Goal: Transaction & Acquisition: Purchase product/service

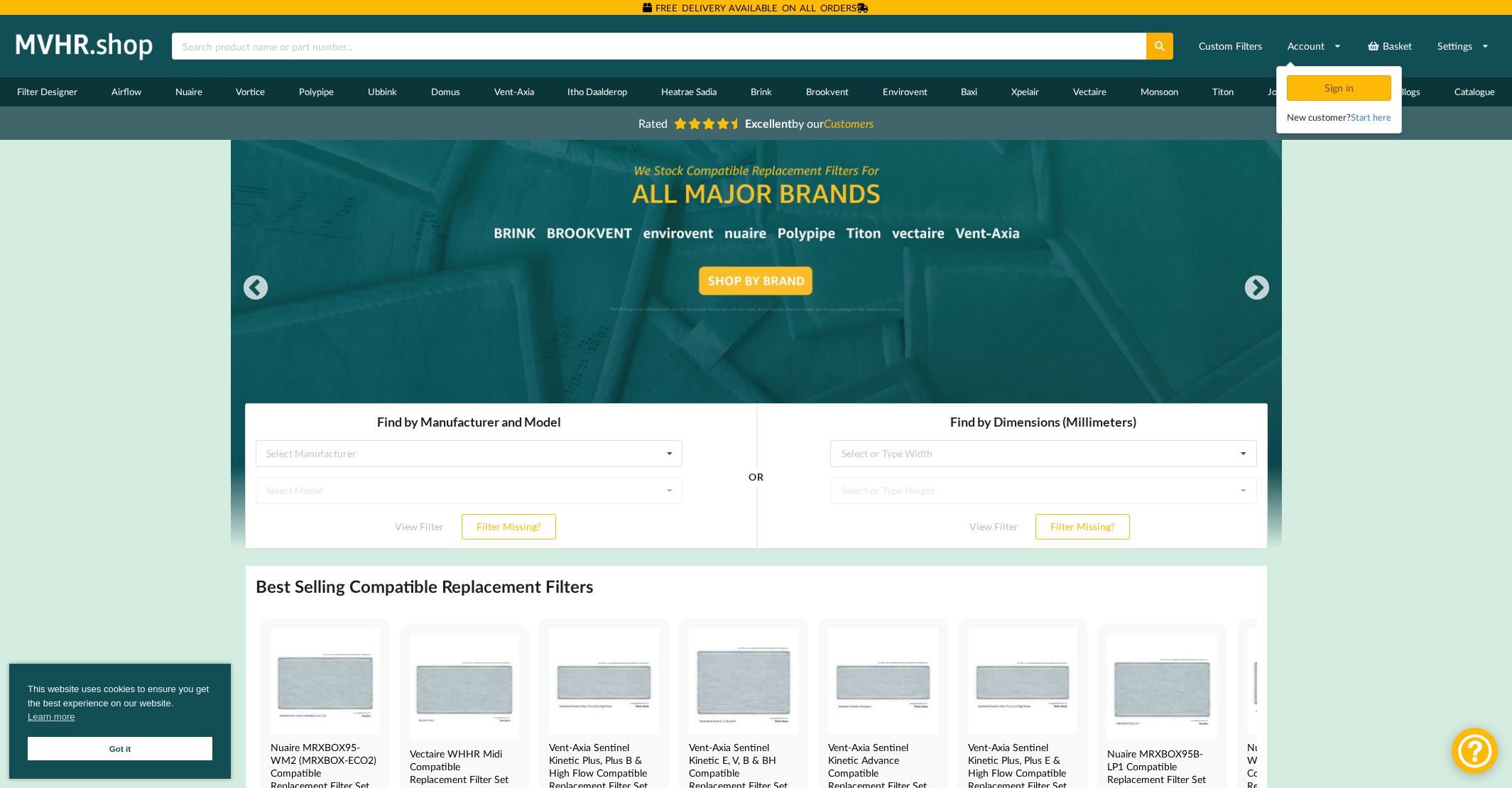
scroll to position [24, 0]
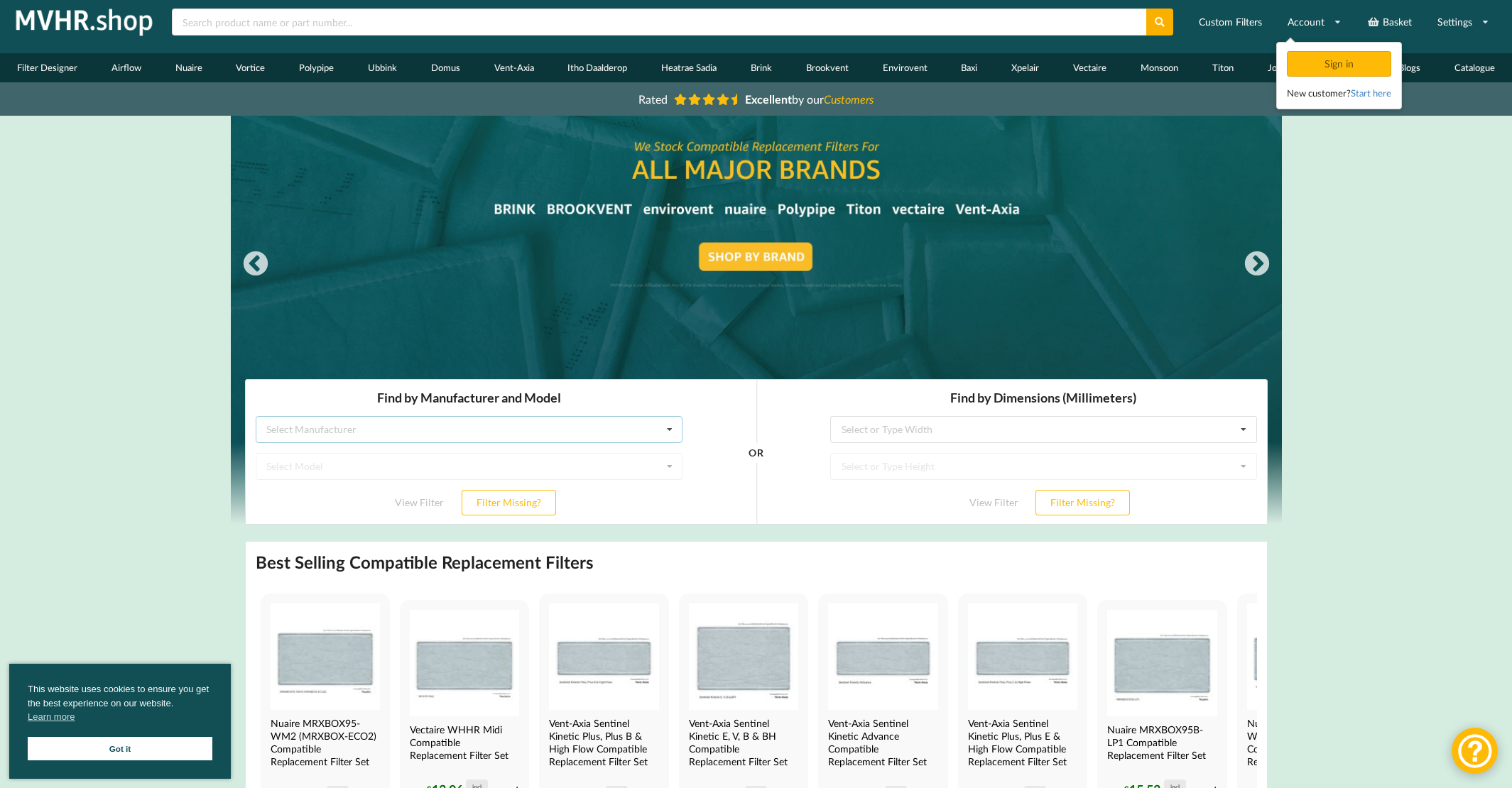
click at [476, 433] on div "Select Manufacturer Airflow Brink Brookvent Domus Envirovent Flakt Heatrae Sadi…" at bounding box center [468, 429] width 426 height 27
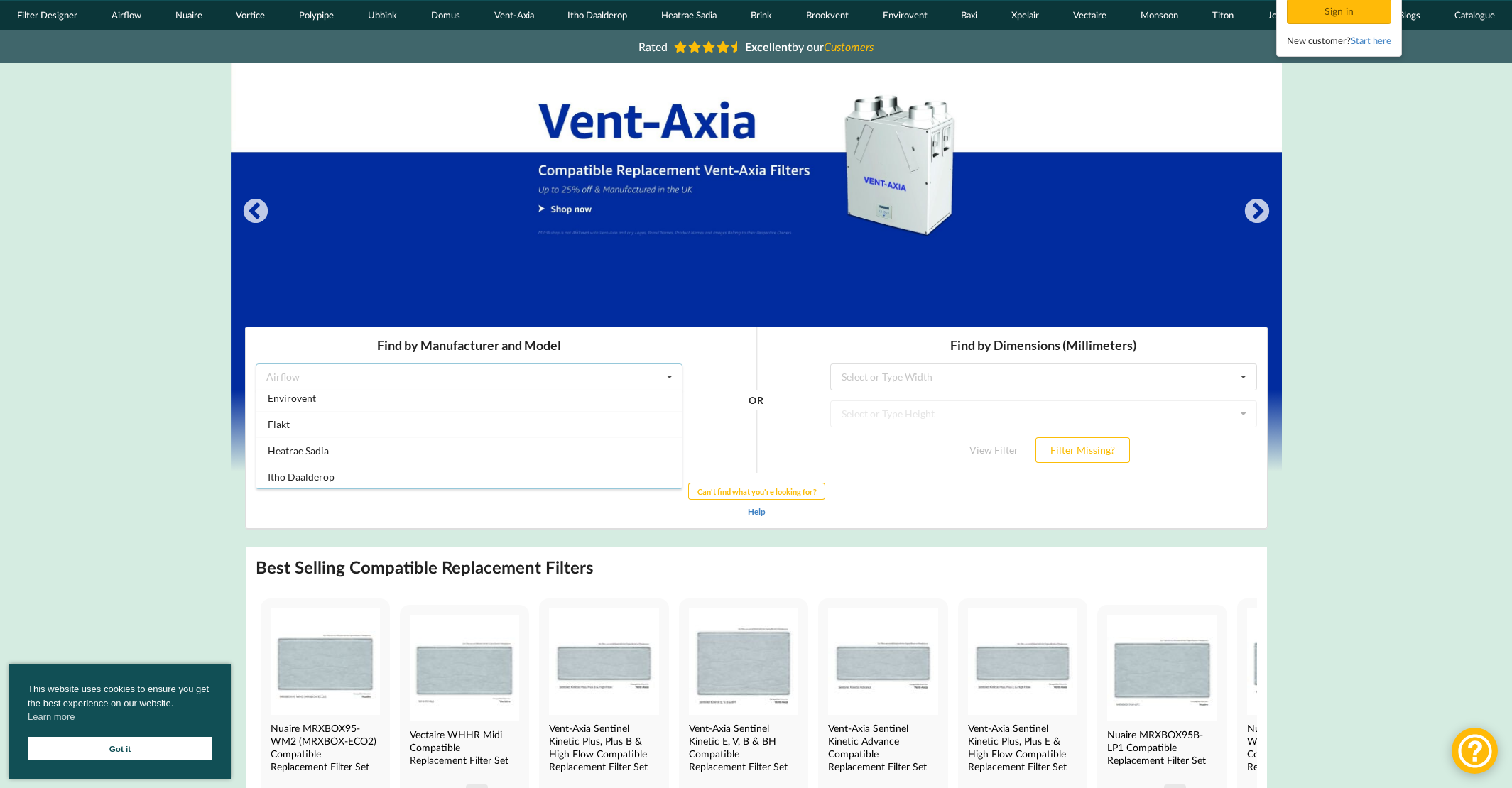
scroll to position [106, 0]
click at [302, 404] on span "Envirovent" at bounding box center [291, 402] width 49 height 12
click at [397, 415] on div "Select Model ATMOS ATMOS Air ATMOS Air App ATMOS Air Dual ATMOS Air Dual App En…" at bounding box center [468, 413] width 426 height 27
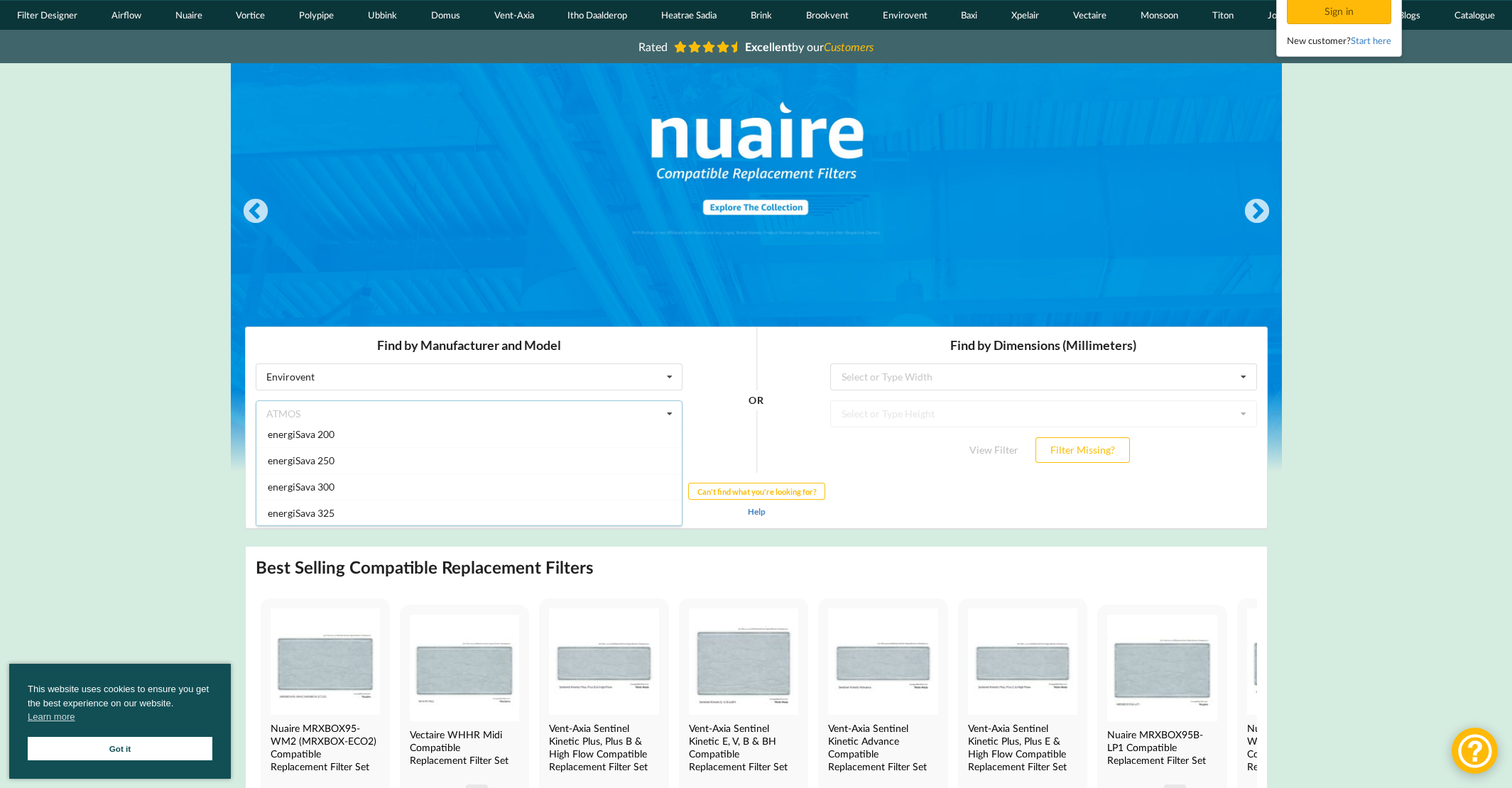
scroll to position [582, 0]
click at [411, 463] on div "energiSava 250" at bounding box center [468, 462] width 425 height 27
click at [416, 445] on button "View Filter" at bounding box center [418, 450] width 79 height 26
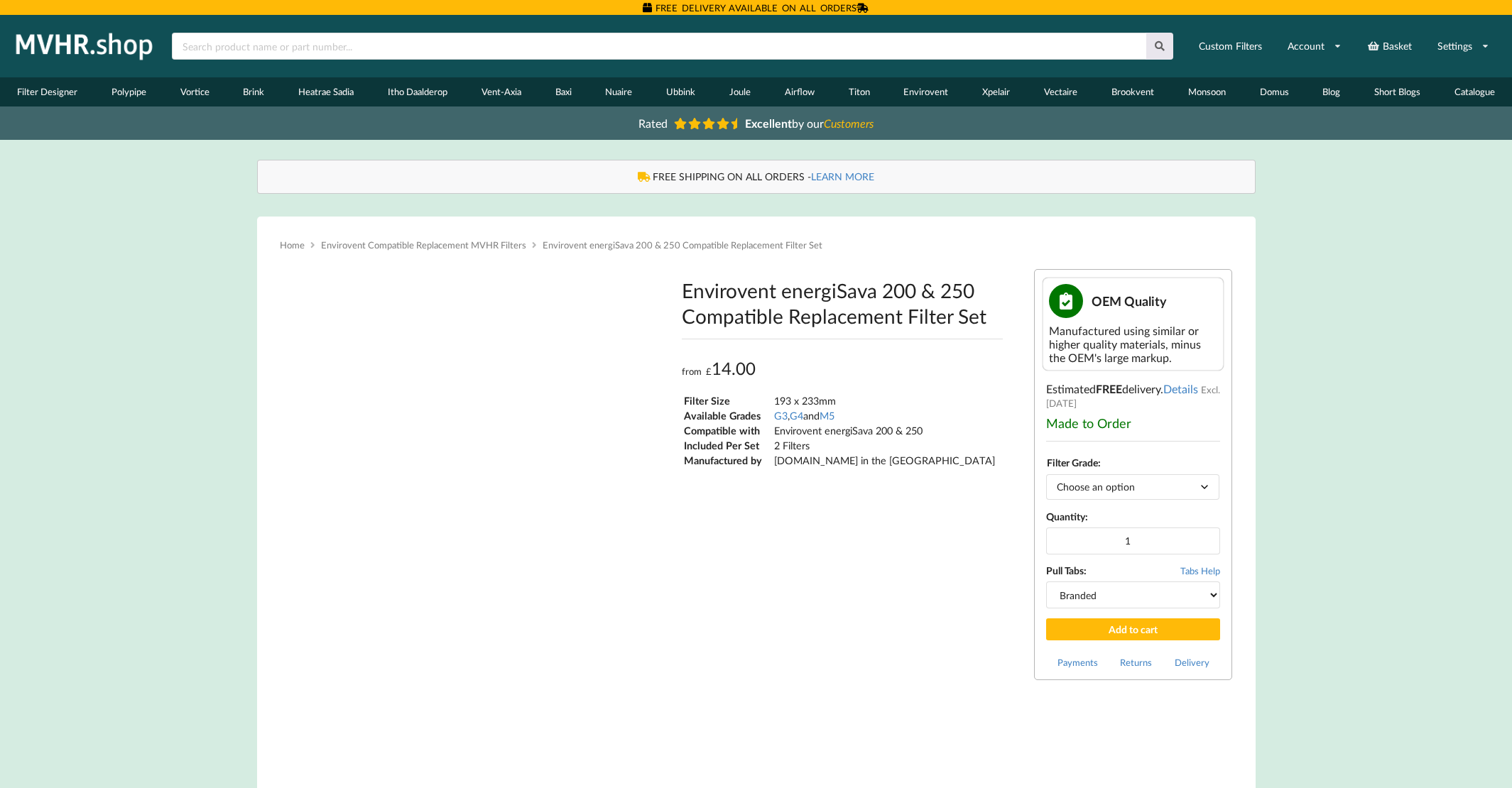
type input "**********"
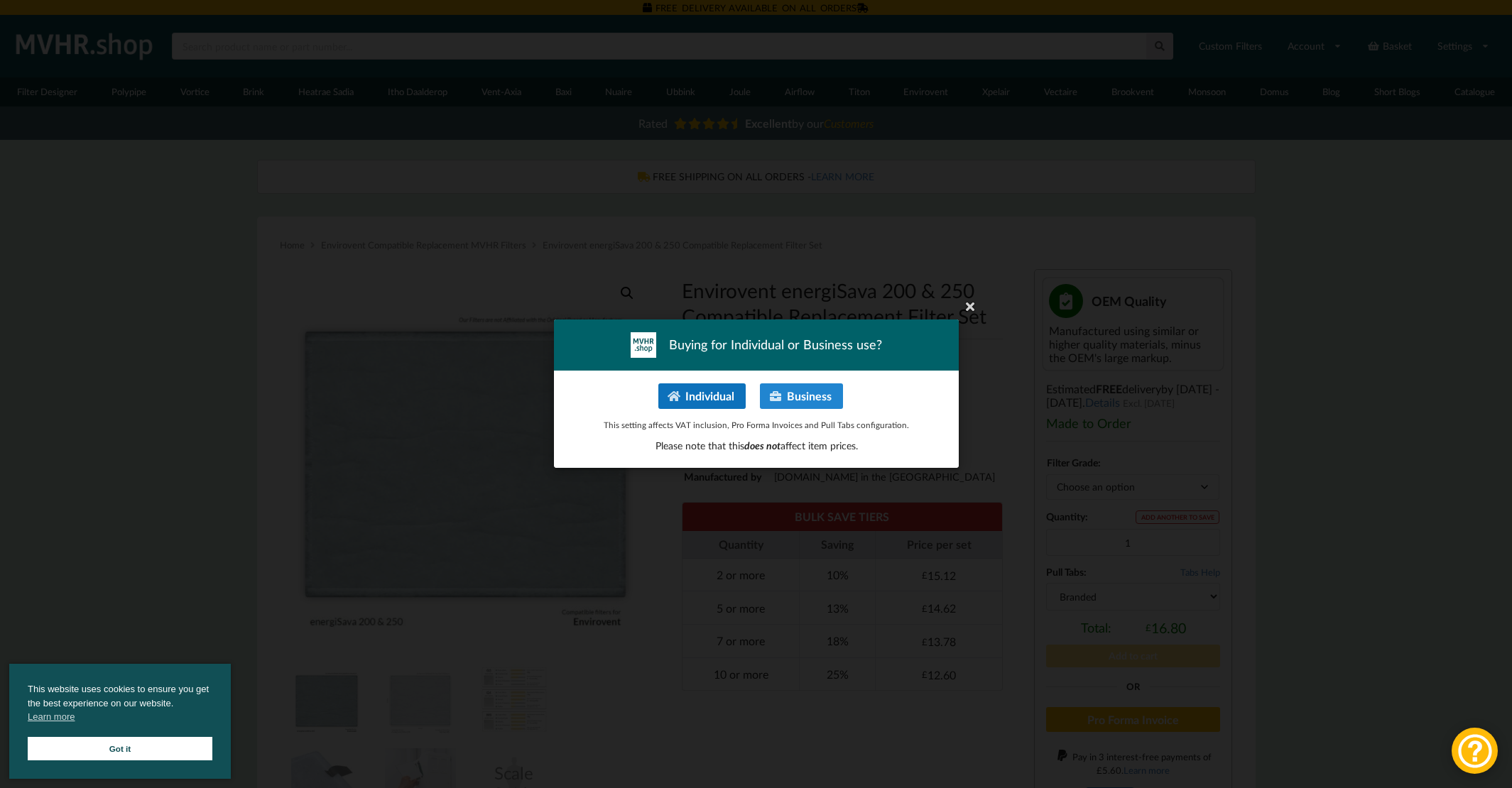
click at [723, 392] on button "Individual" at bounding box center [701, 396] width 87 height 26
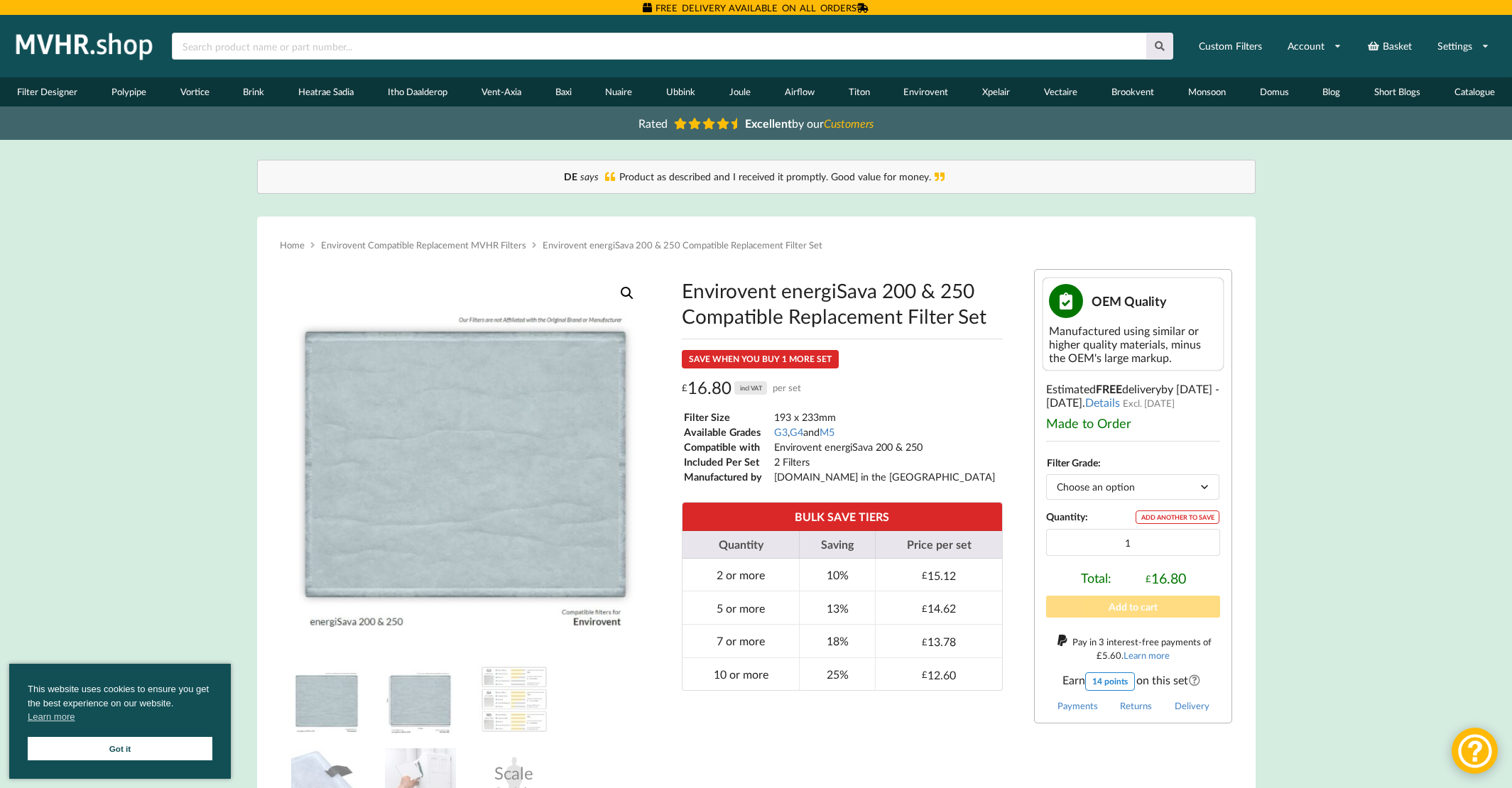
click at [412, 697] on img at bounding box center [420, 700] width 71 height 71
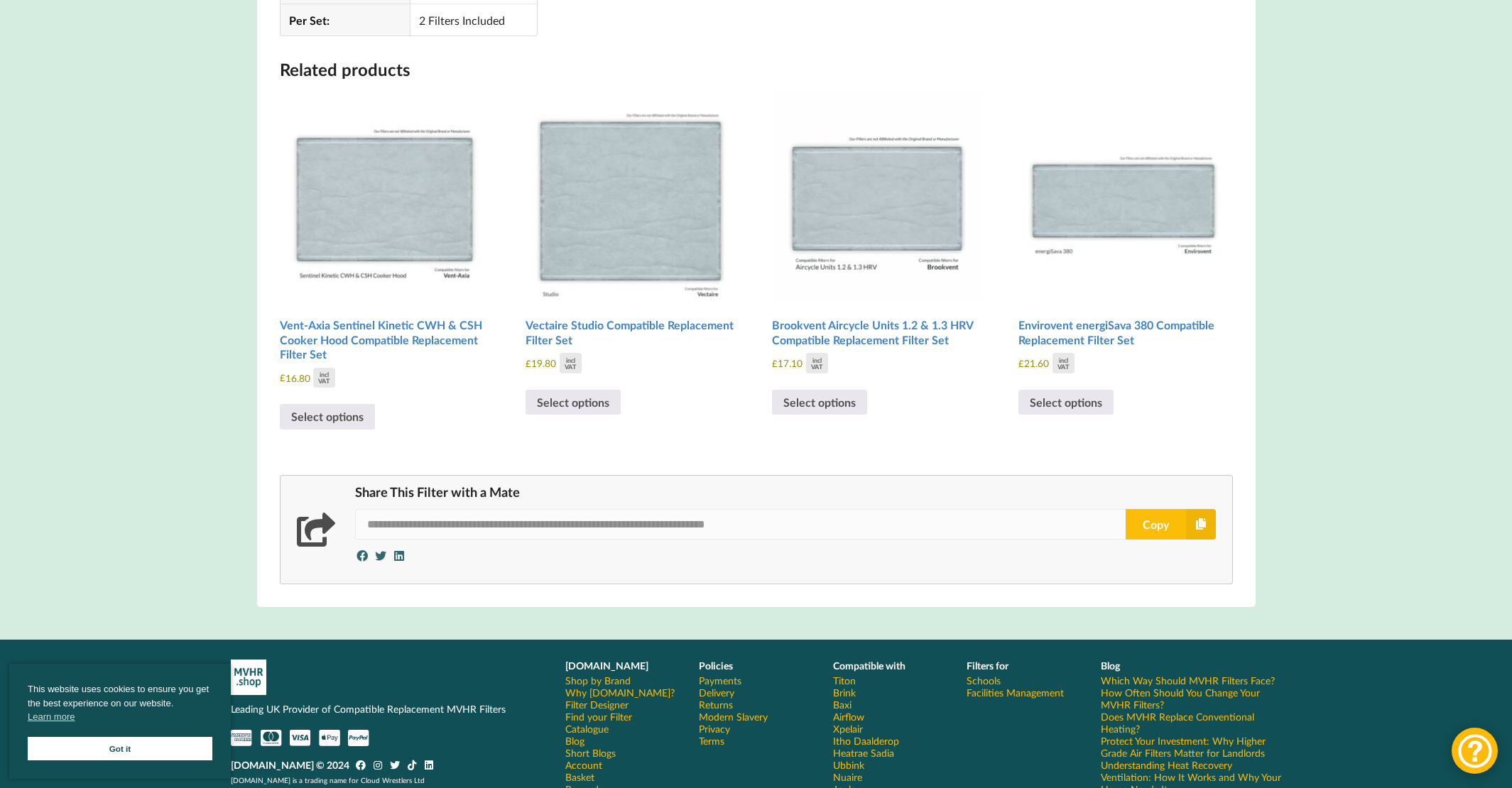
scroll to position [1756, 0]
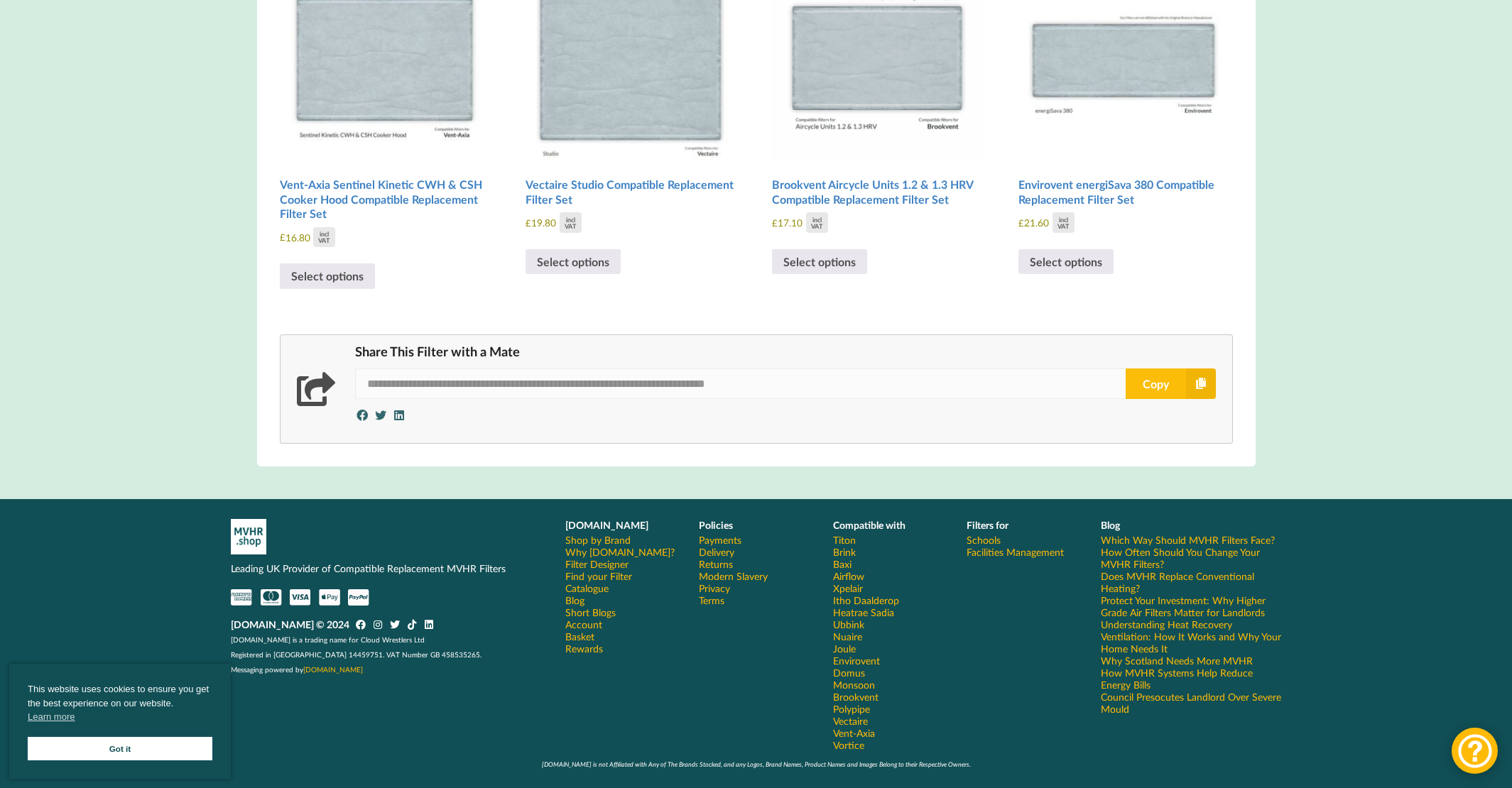
click at [720, 549] on link "Delivery" at bounding box center [717, 552] width 36 height 12
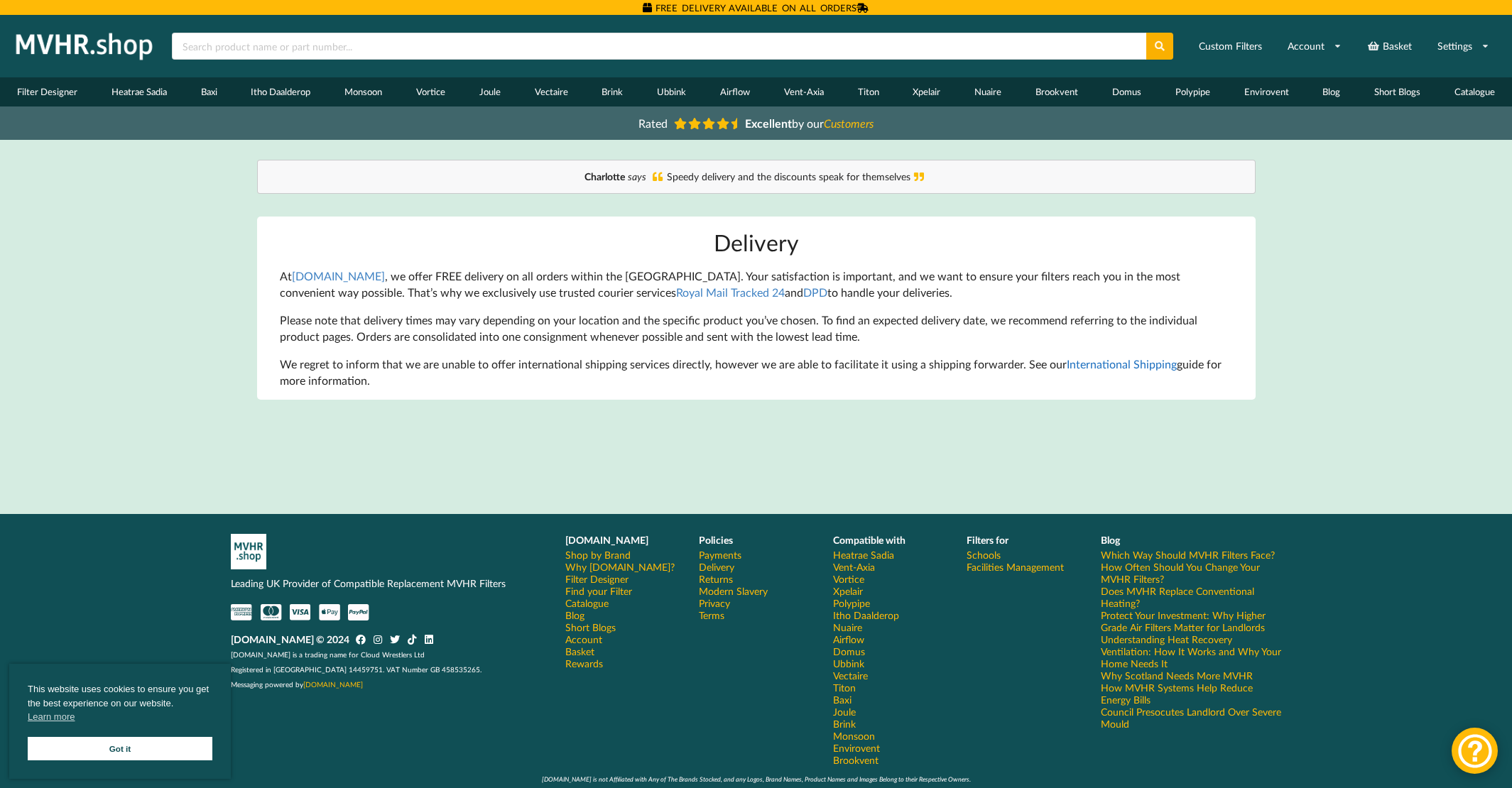
click at [1105, 368] on link "International Shipping" at bounding box center [1121, 364] width 110 height 14
